Goal: Information Seeking & Learning: Learn about a topic

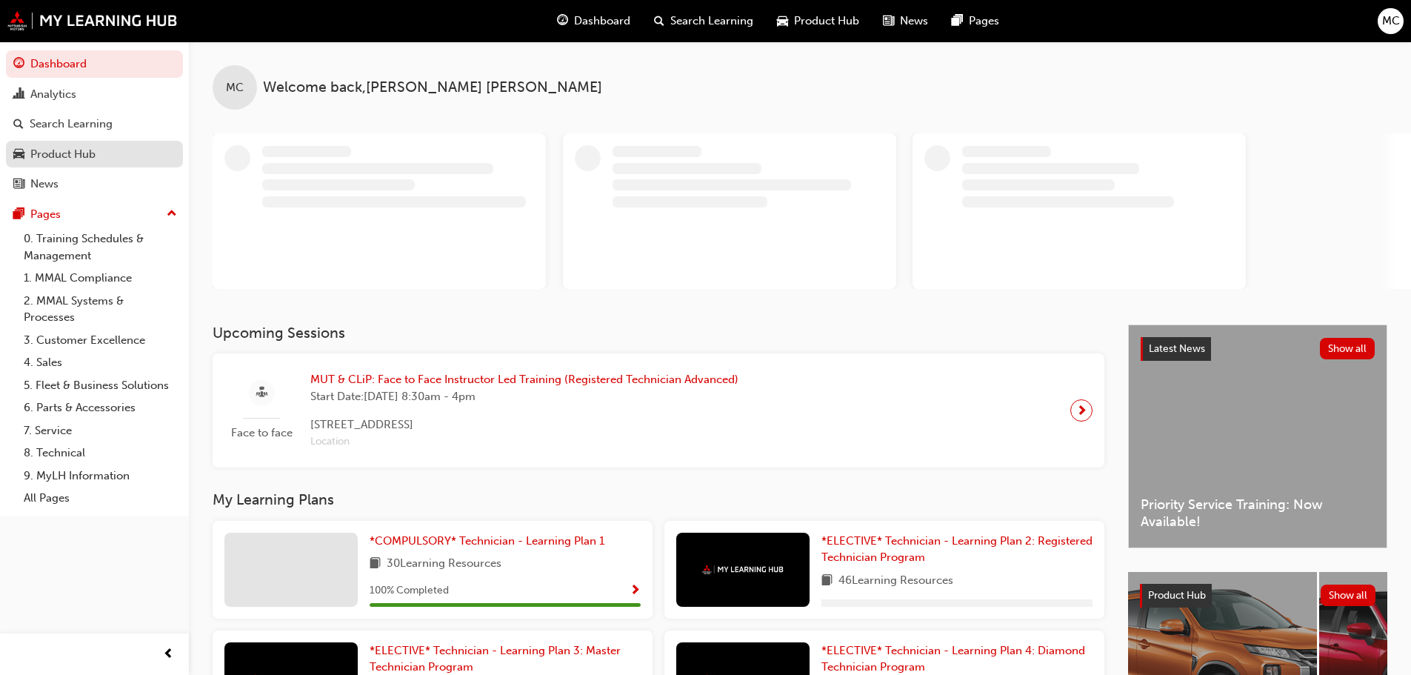
click at [71, 147] on div "Product Hub" at bounding box center [62, 154] width 65 height 17
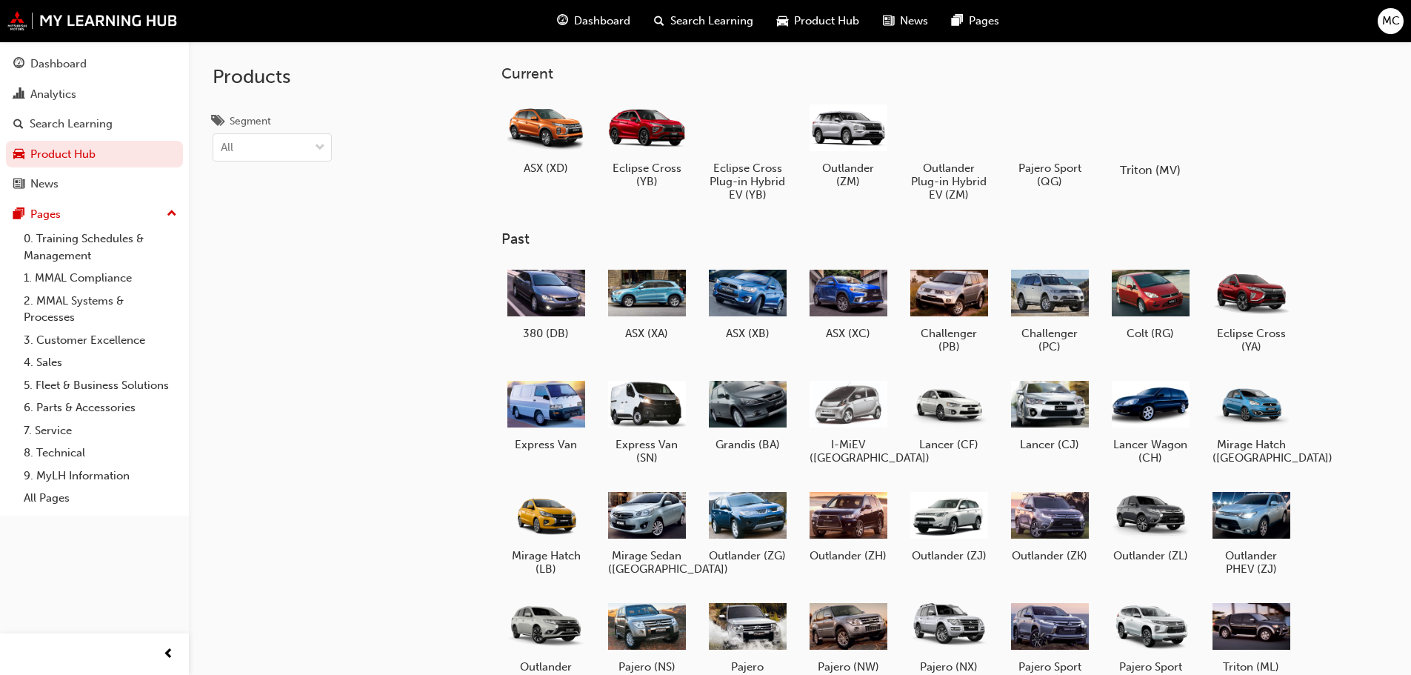
click at [1182, 141] on div at bounding box center [1149, 127] width 82 height 59
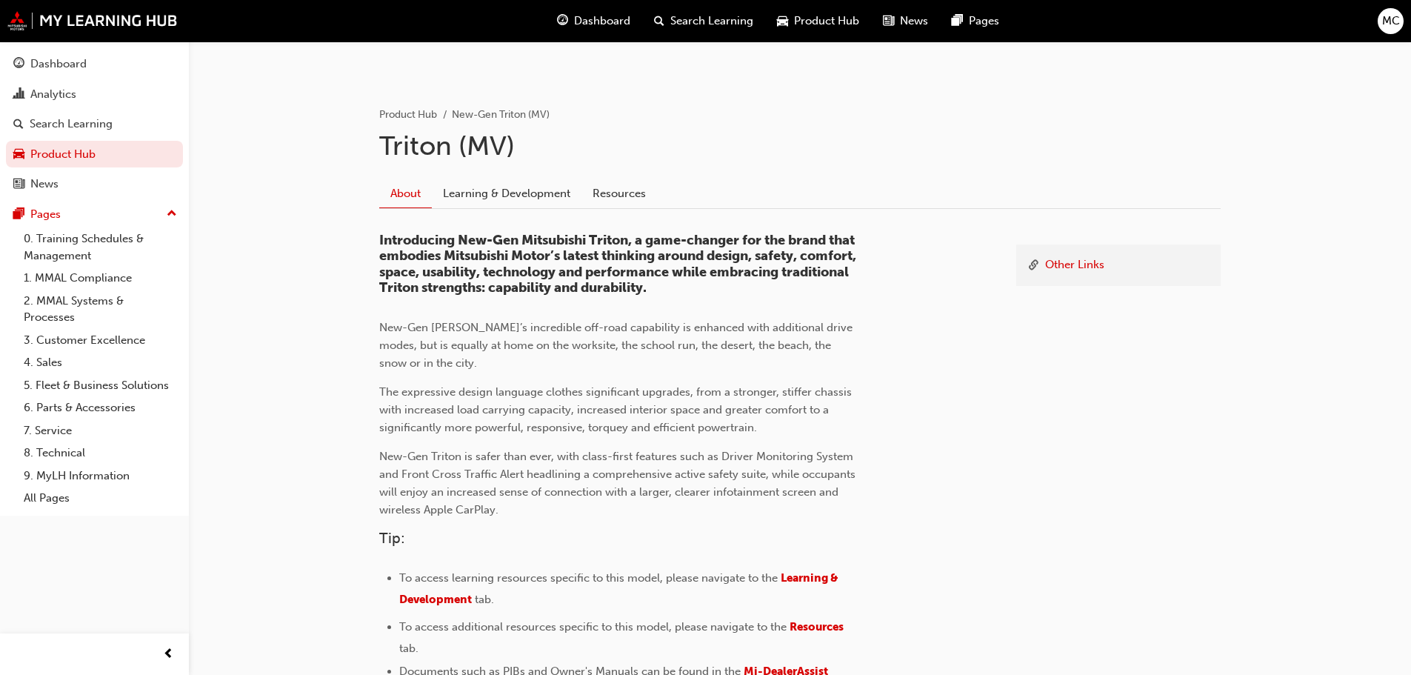
scroll to position [253, 0]
click at [540, 205] on link "Learning & Development" at bounding box center [507, 195] width 150 height 28
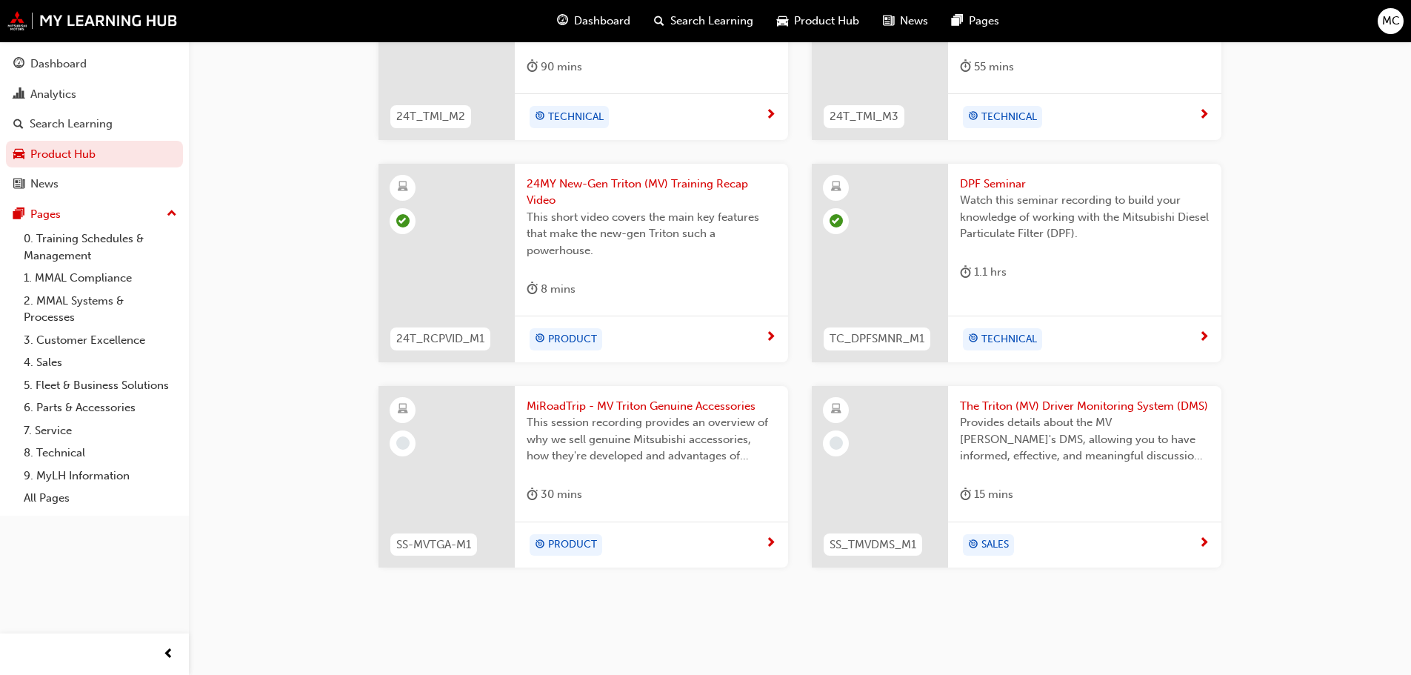
scroll to position [1202, 0]
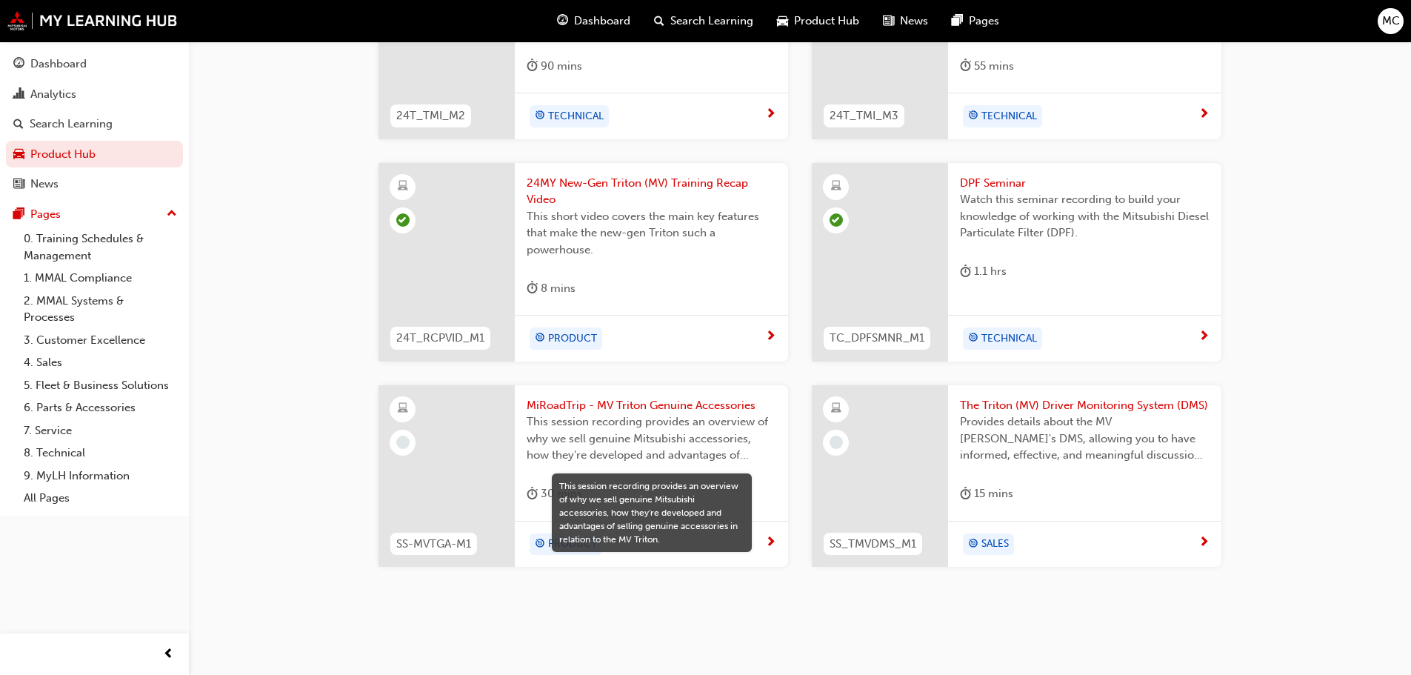
click at [629, 414] on span "This session recording provides an overview of why we sell genuine Mitsubishi a…" at bounding box center [651, 438] width 250 height 50
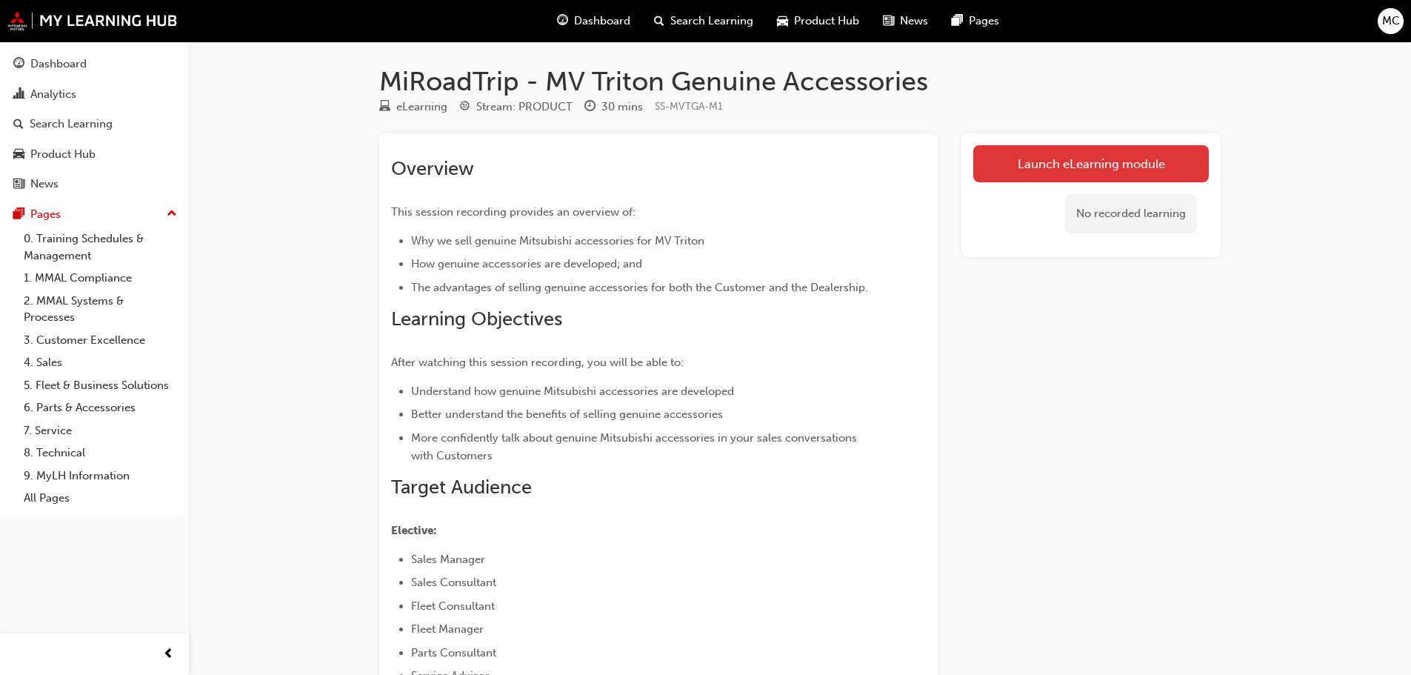
click at [1028, 149] on link "Launch eLearning module" at bounding box center [1090, 163] width 235 height 37
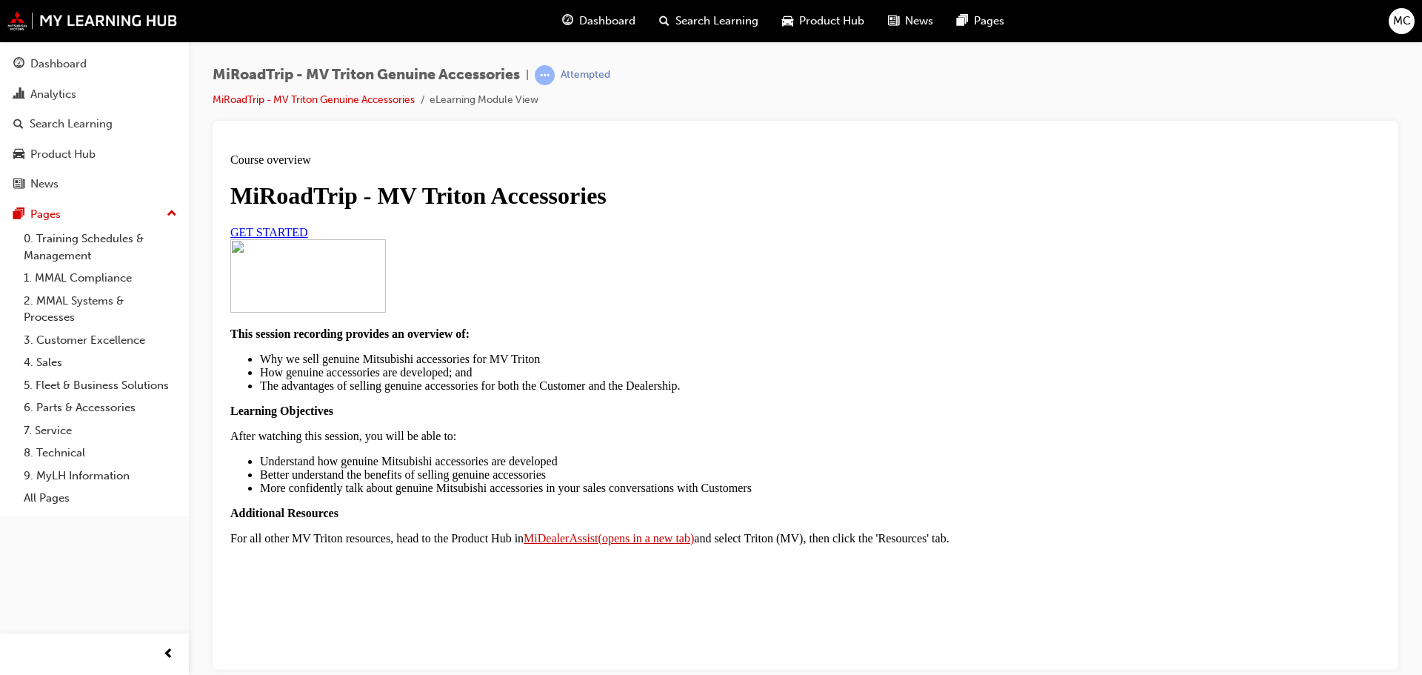
click at [308, 238] on link "GET STARTED" at bounding box center [269, 231] width 78 height 13
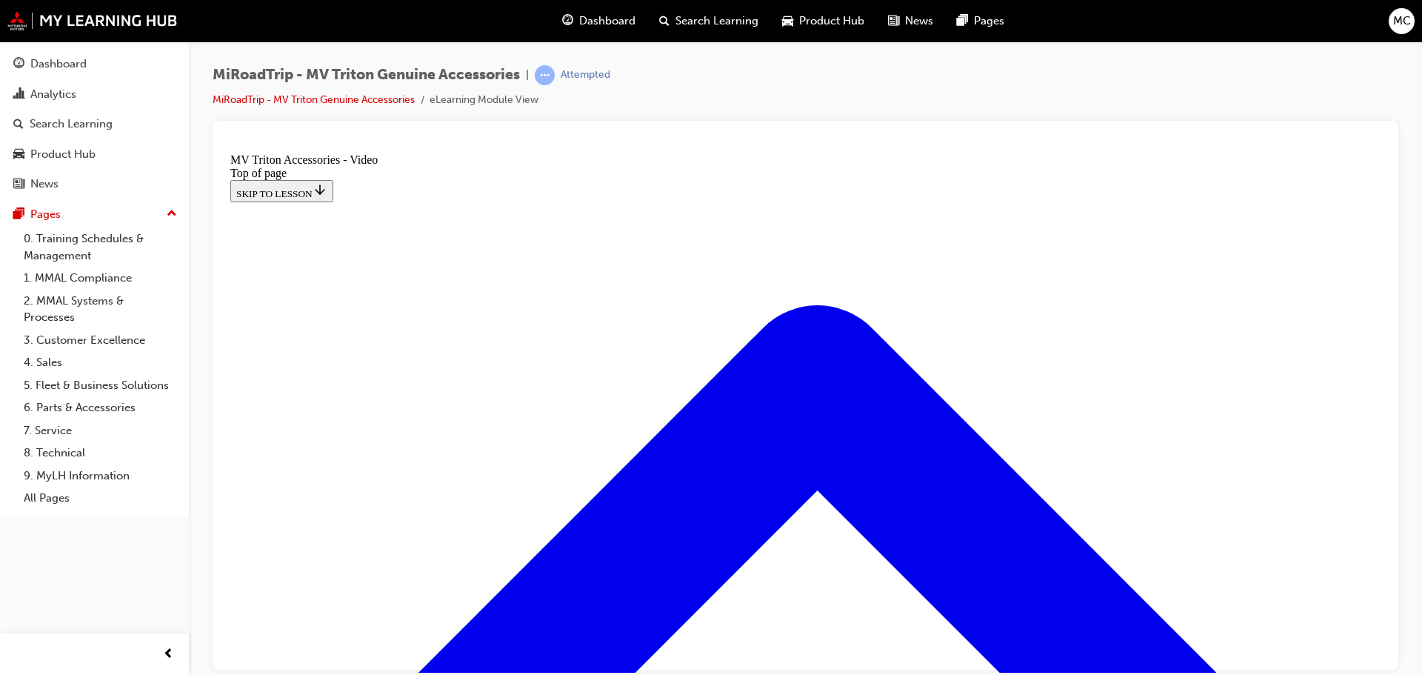
scroll to position [45, 0]
drag, startPoint x: 806, startPoint y: 543, endPoint x: 837, endPoint y: 498, distance: 54.8
drag, startPoint x: 450, startPoint y: 449, endPoint x: 526, endPoint y: 436, distance: 76.6
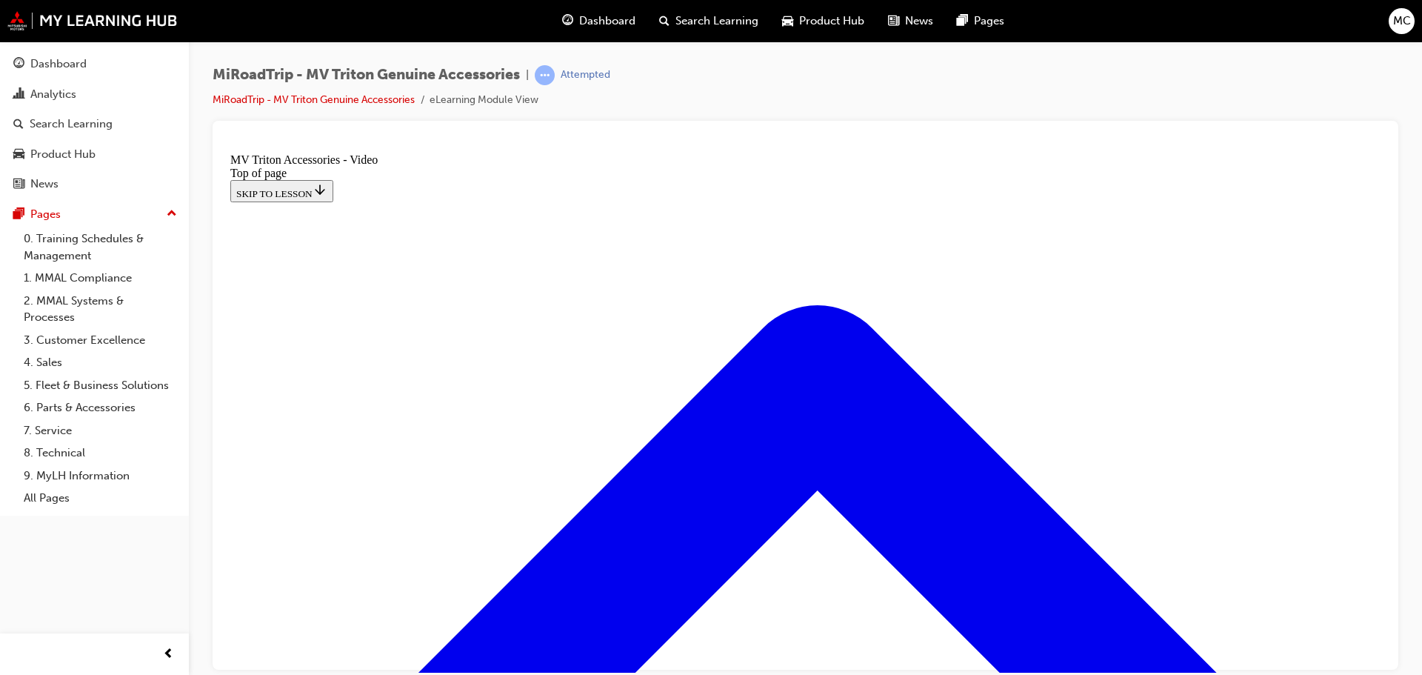
drag, startPoint x: 575, startPoint y: 446, endPoint x: 583, endPoint y: 443, distance: 8.9
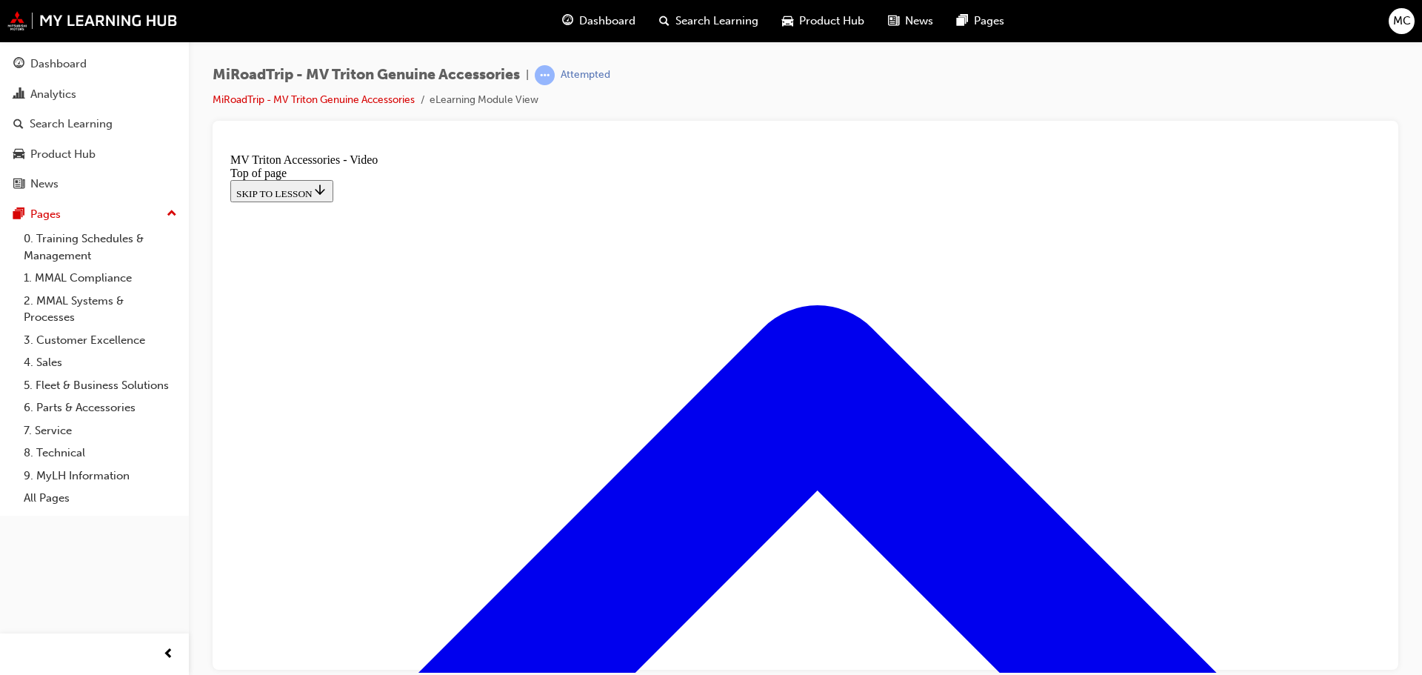
drag, startPoint x: 604, startPoint y: 438, endPoint x: 623, endPoint y: 441, distance: 19.4
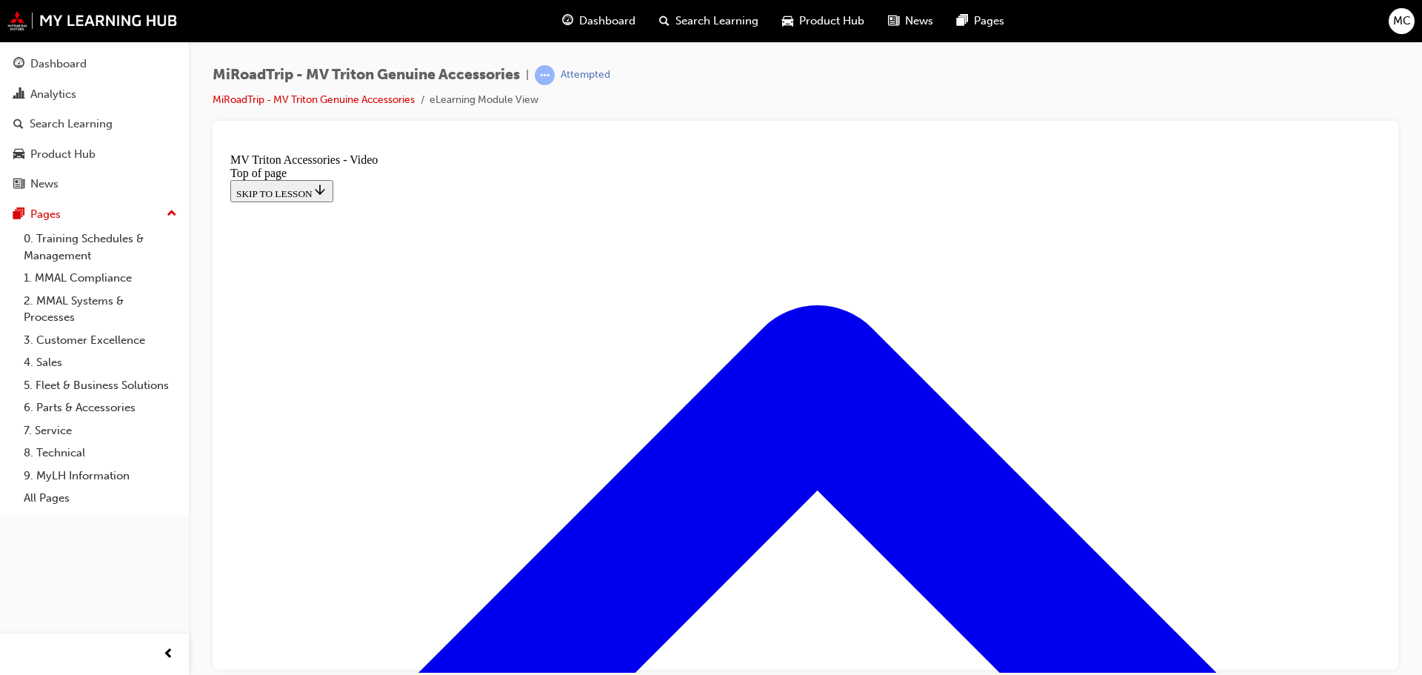
drag, startPoint x: 667, startPoint y: 449, endPoint x: 681, endPoint y: 446, distance: 14.4
drag, startPoint x: 724, startPoint y: 444, endPoint x: 770, endPoint y: 440, distance: 46.1
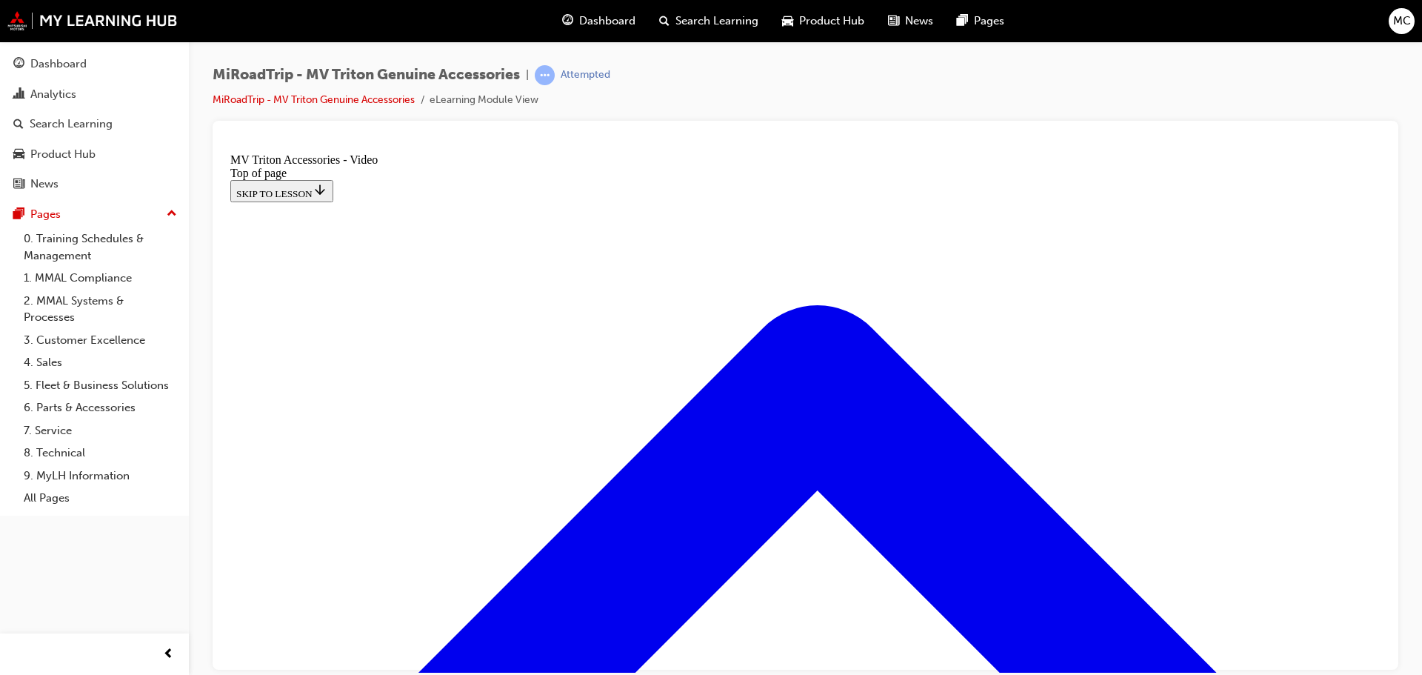
drag, startPoint x: 770, startPoint y: 440, endPoint x: 794, endPoint y: 438, distance: 23.7
drag, startPoint x: 794, startPoint y: 438, endPoint x: 854, endPoint y: 438, distance: 60.0
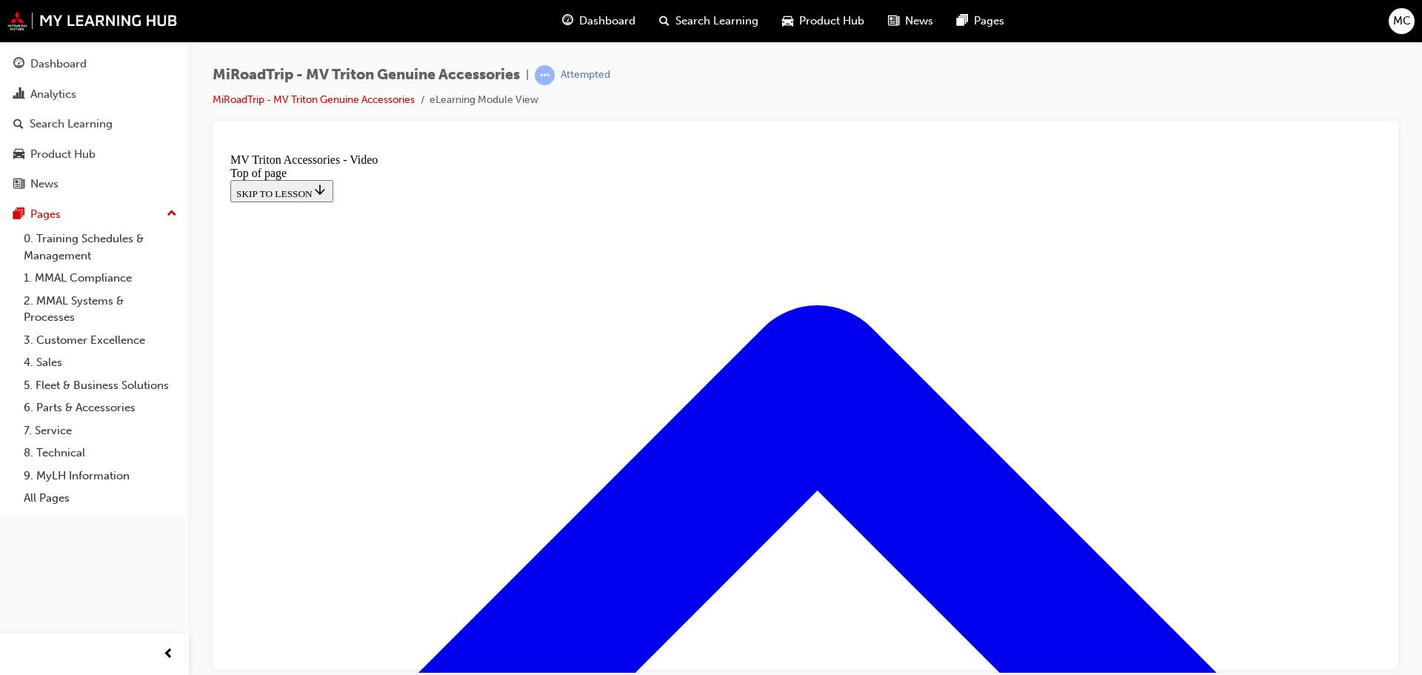
drag, startPoint x: 860, startPoint y: 558, endPoint x: 457, endPoint y: 561, distance: 403.5
drag, startPoint x: 857, startPoint y: 558, endPoint x: 515, endPoint y: 581, distance: 342.9
